Goal: Task Accomplishment & Management: Manage account settings

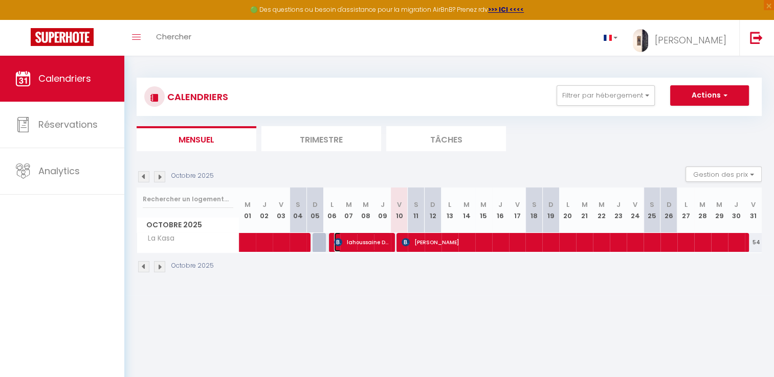
click at [371, 242] on span "lahoussaine Damer" at bounding box center [362, 242] width 56 height 19
select select "OK"
select select "KO"
select select "1"
select select "0"
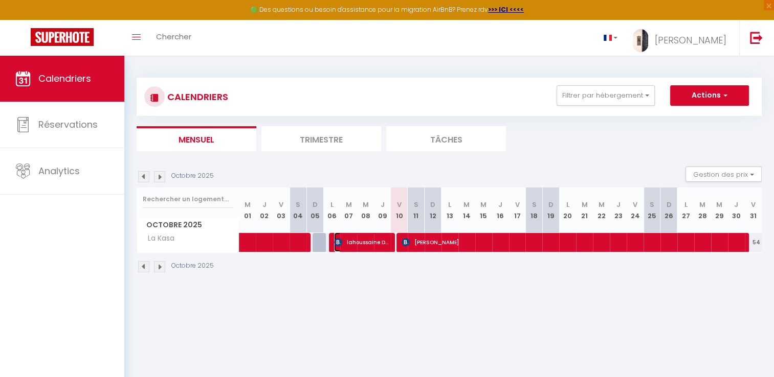
select select "1"
select select
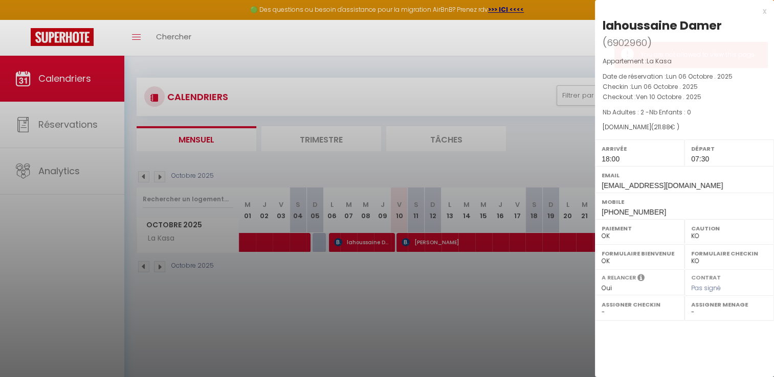
click at [462, 242] on div at bounding box center [387, 188] width 774 height 377
select select
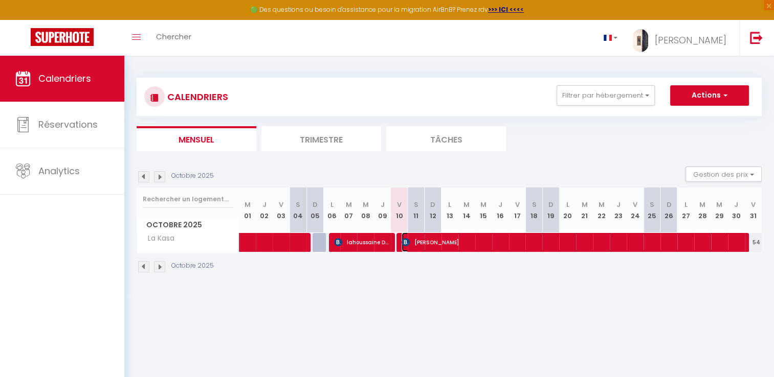
click at [462, 242] on span "[PERSON_NAME]" at bounding box center [573, 242] width 343 height 19
select select
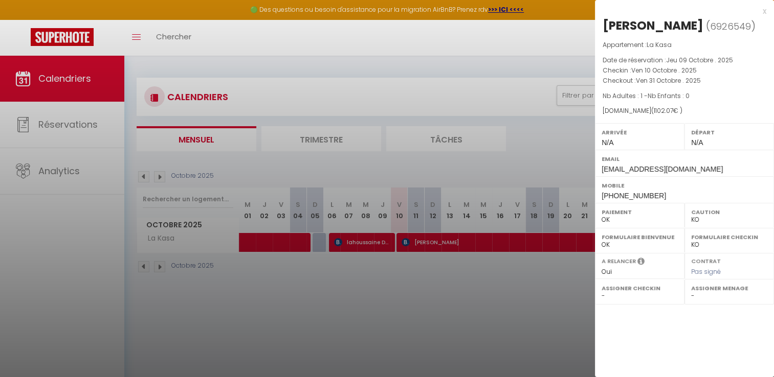
click at [493, 44] on div at bounding box center [387, 188] width 774 height 377
